Goal: Check status: Check status

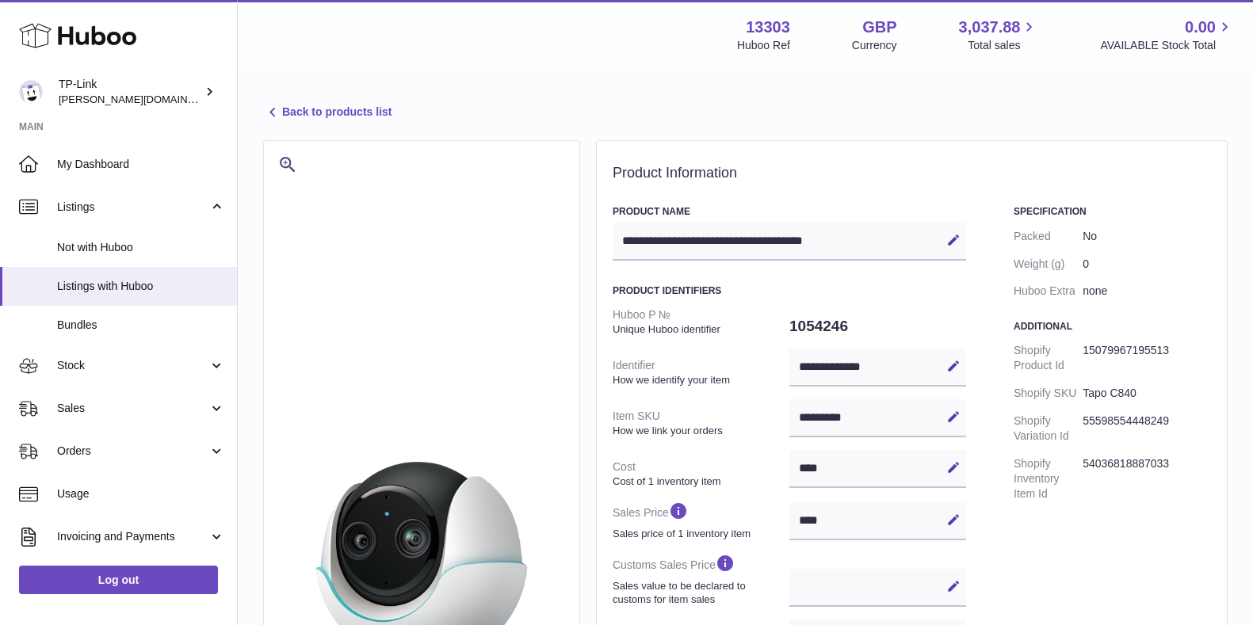
select select
select select "****"
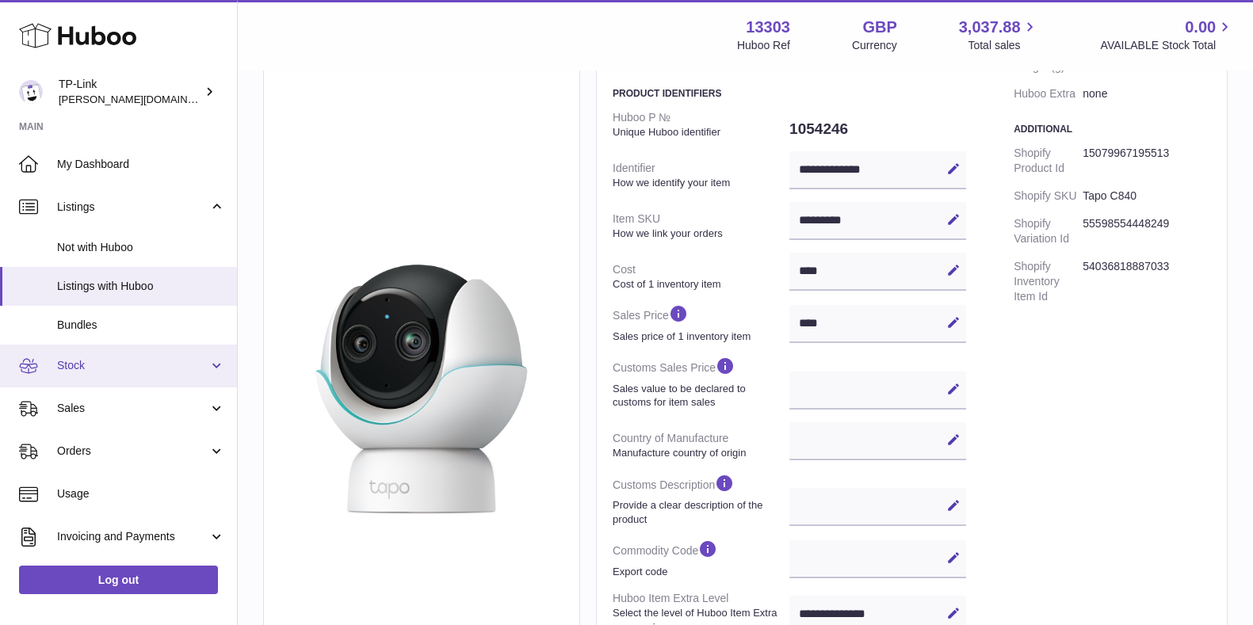
click at [122, 366] on span "Stock" at bounding box center [132, 365] width 151 height 15
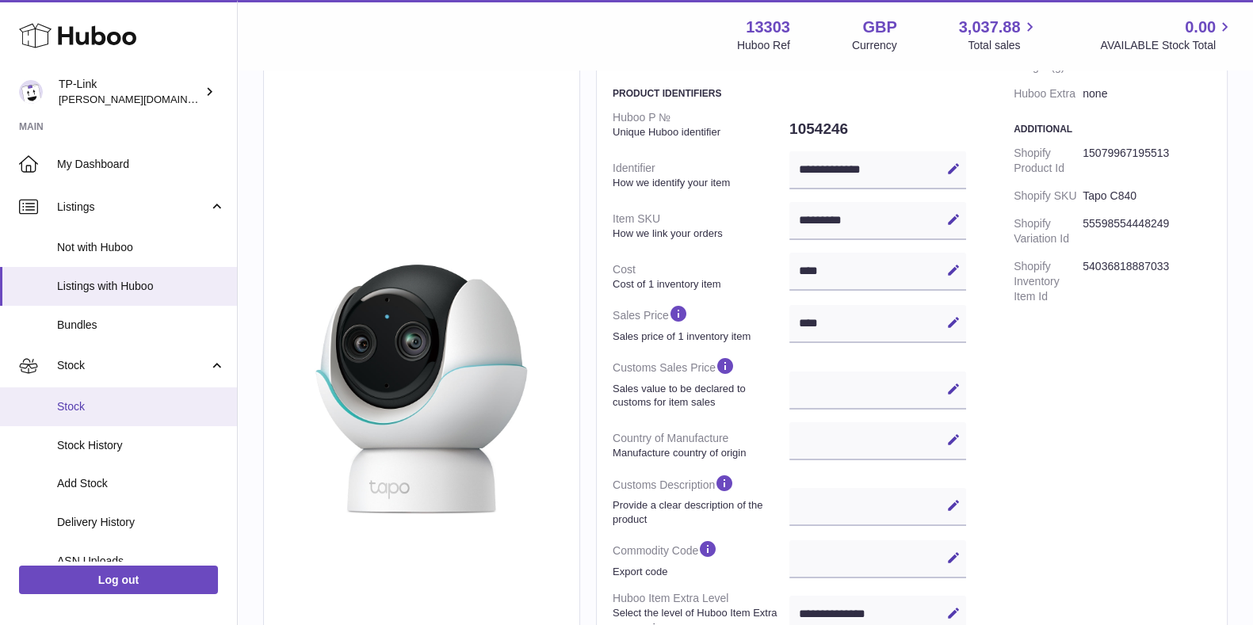
click at [118, 400] on span "Stock" at bounding box center [141, 406] width 168 height 15
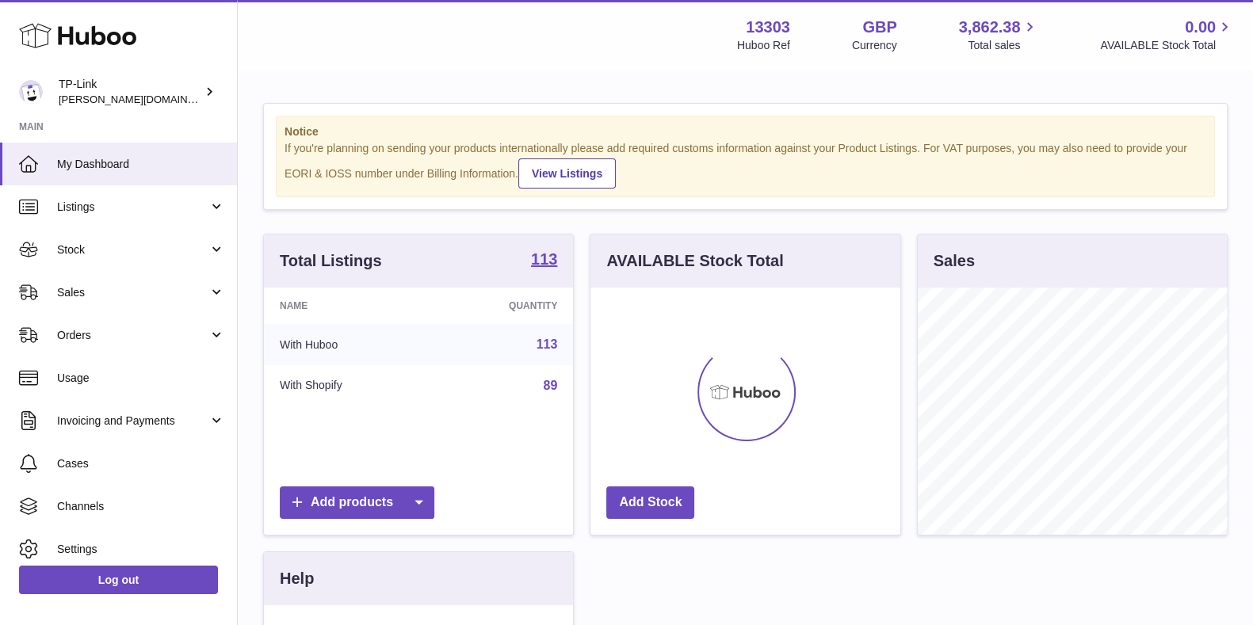
scroll to position [247, 308]
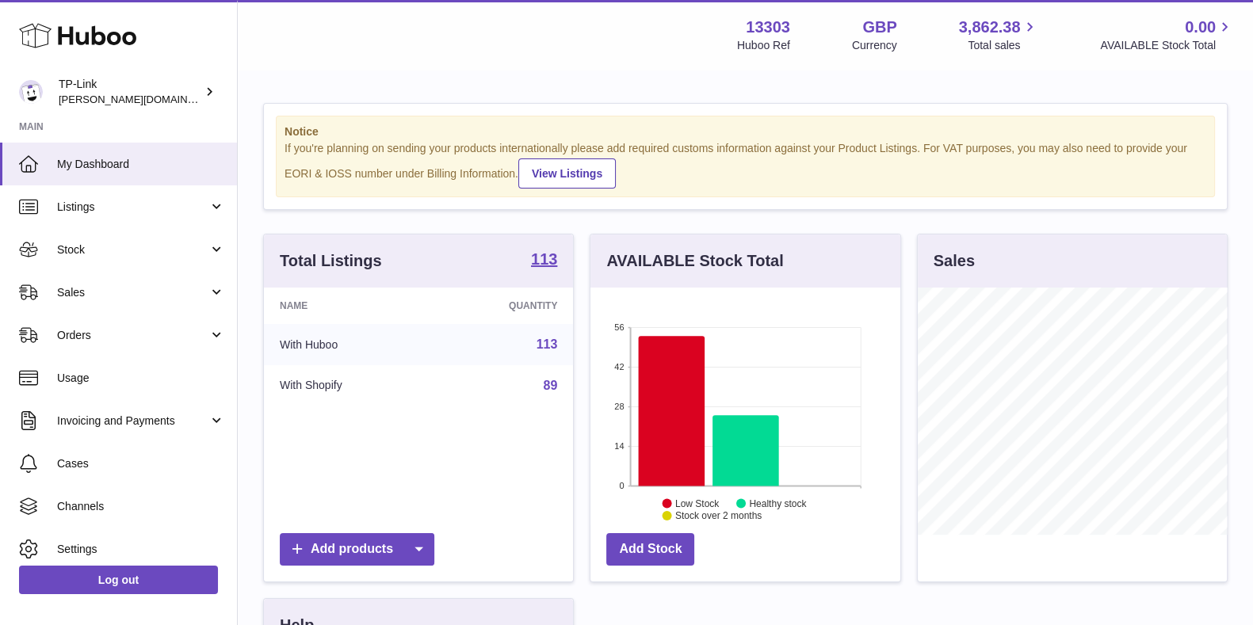
click at [636, 64] on div "Menu Huboo 13303 Huboo Ref GBP Currency 3,862.38 Total sales 0.00 AVAILABLE Sto…" at bounding box center [745, 35] width 1015 height 70
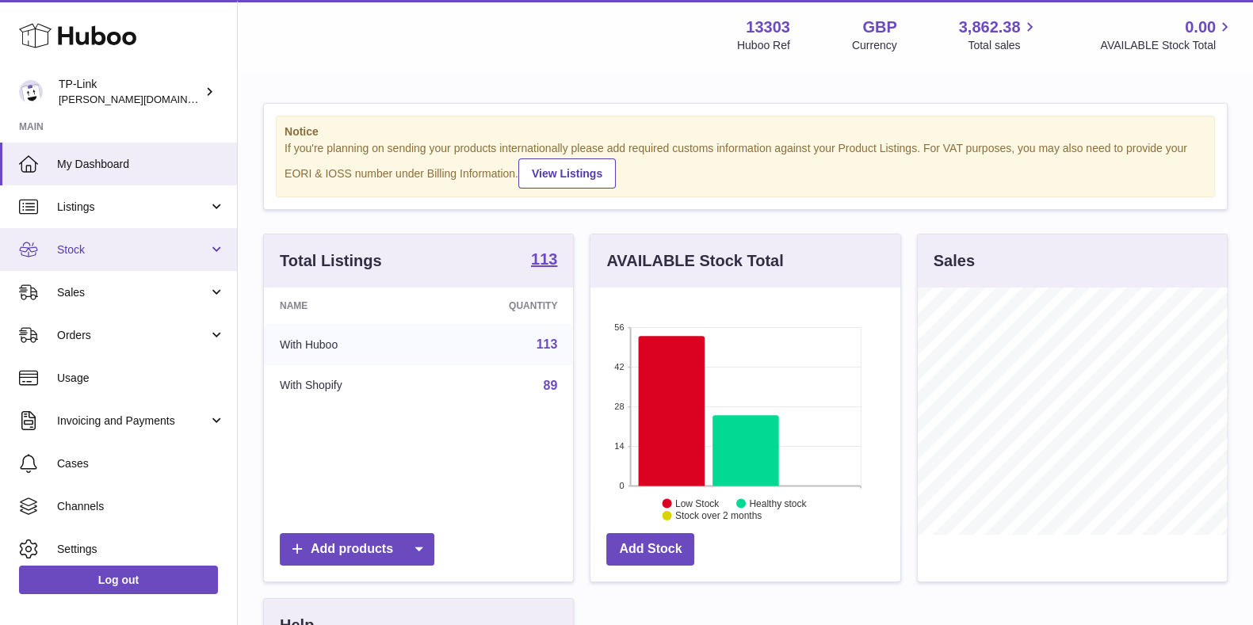
click at [119, 247] on span "Stock" at bounding box center [132, 250] width 151 height 15
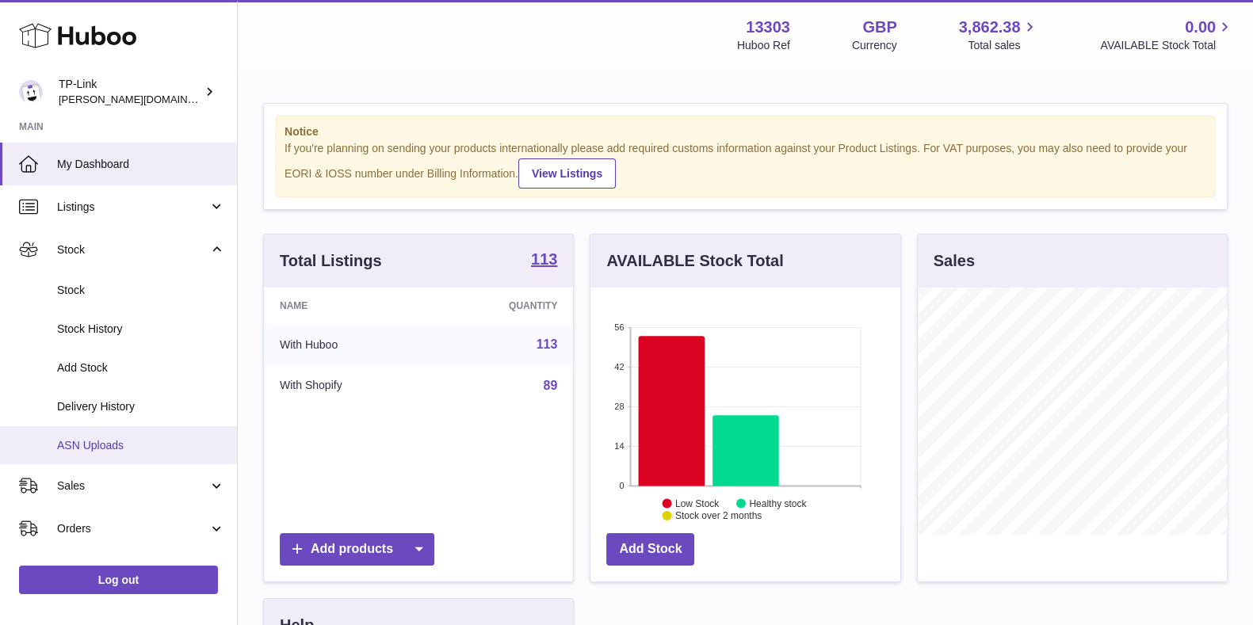
click at [127, 441] on span "ASN Uploads" at bounding box center [141, 445] width 168 height 15
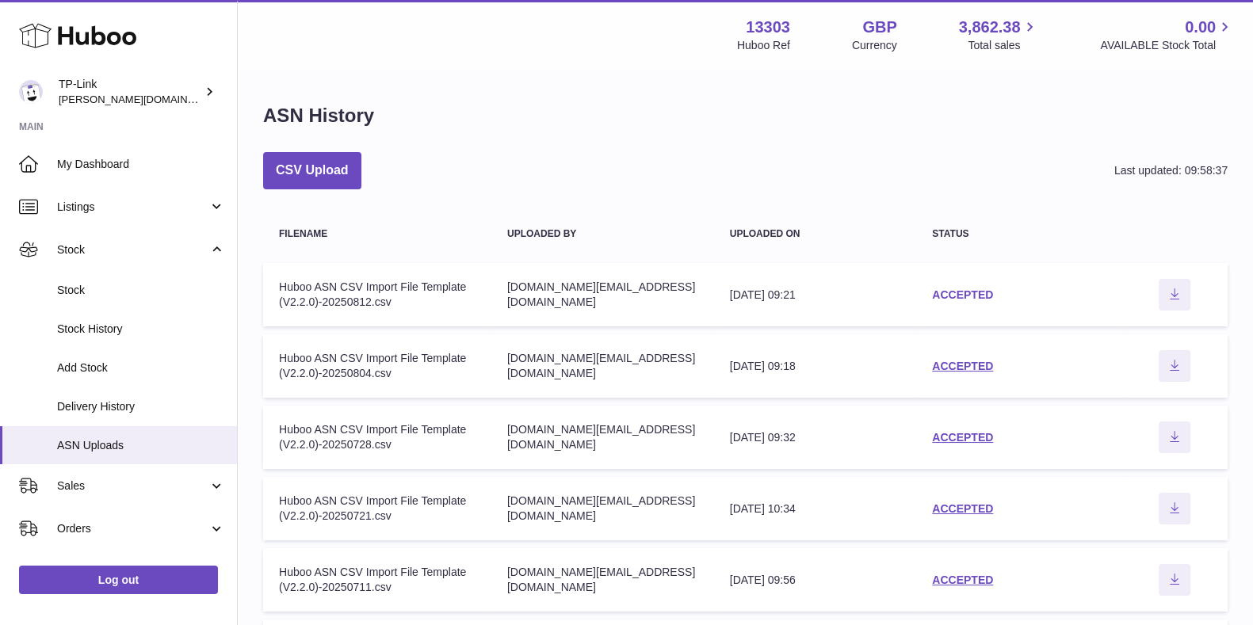
click at [963, 291] on link "ACCEPTED" at bounding box center [962, 295] width 61 height 13
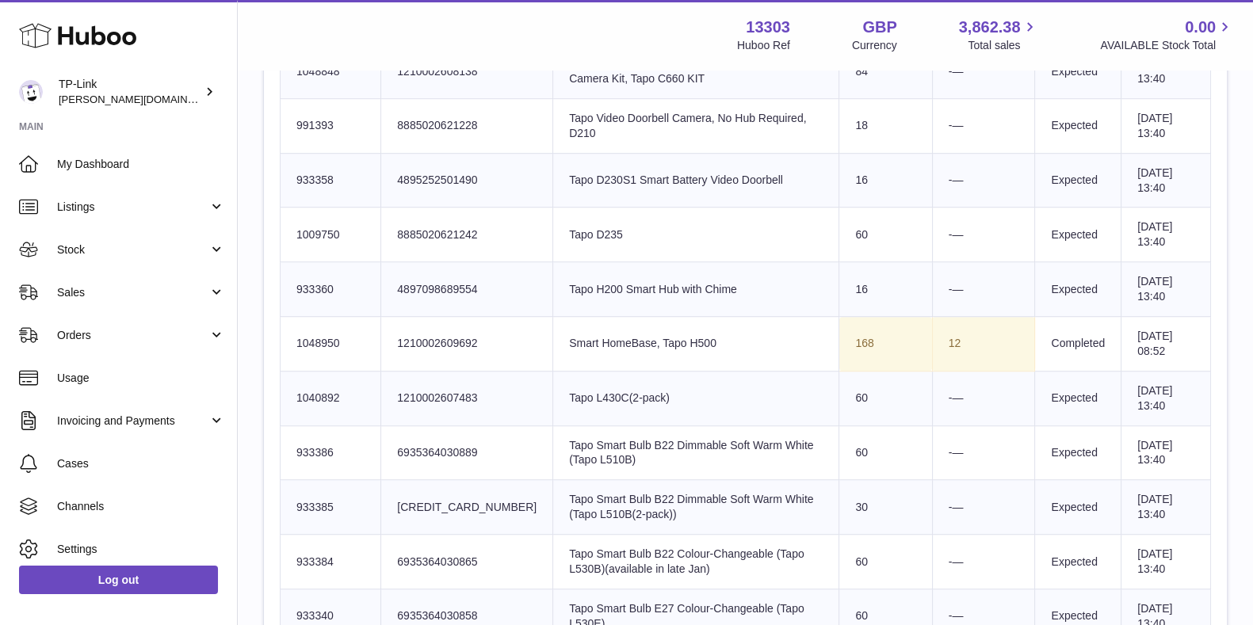
scroll to position [1386, 0]
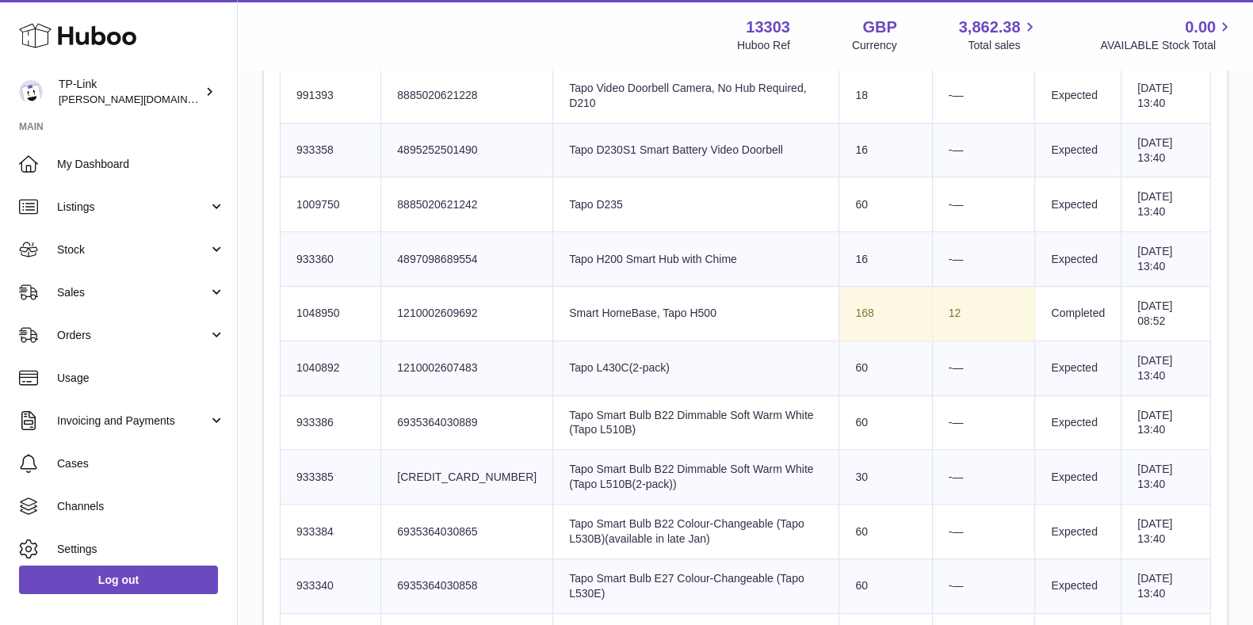
click at [484, 77] on td "Client Identifier 8885020621228" at bounding box center [467, 95] width 172 height 55
